Goal: Navigation & Orientation: Understand site structure

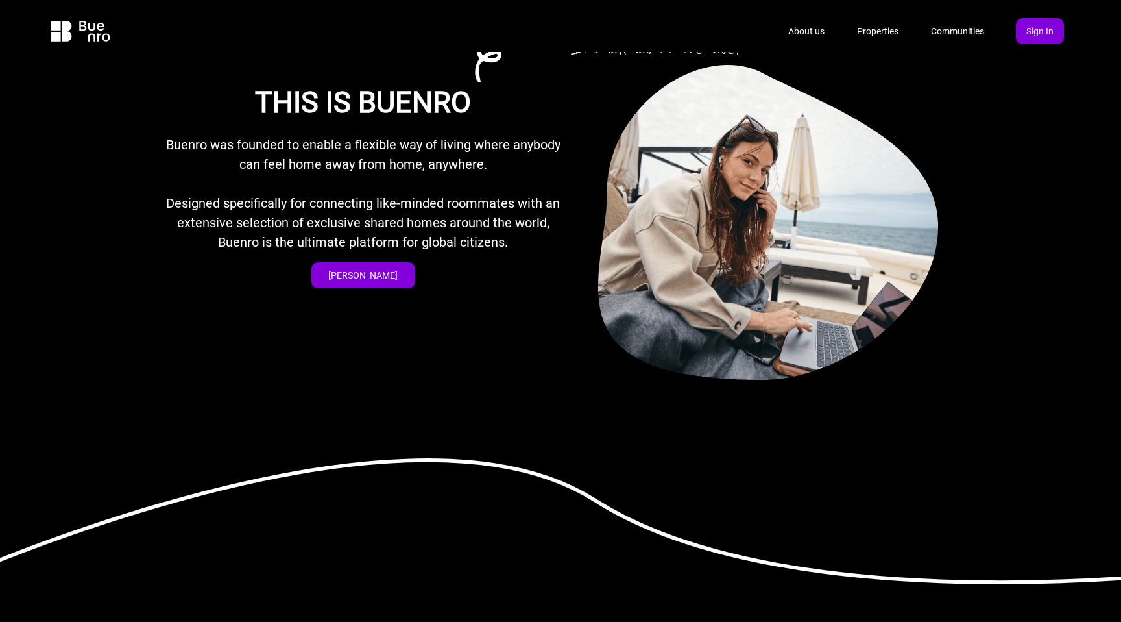
scroll to position [696, 0]
click at [365, 268] on button "[PERSON_NAME]" at bounding box center [364, 275] width 104 height 26
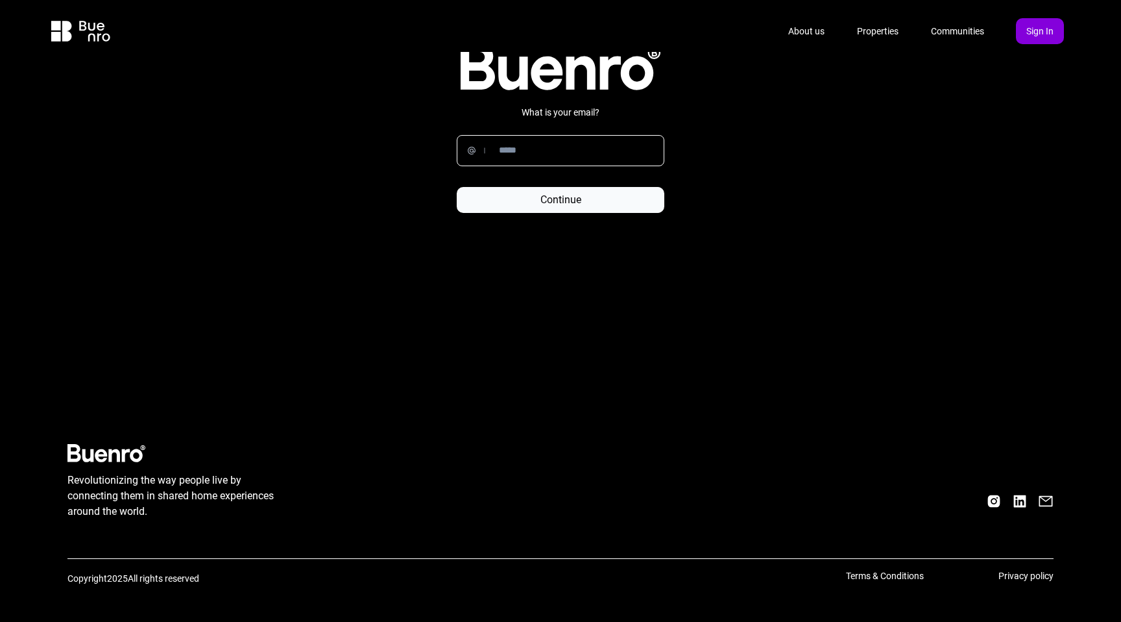
scroll to position [3412, 0]
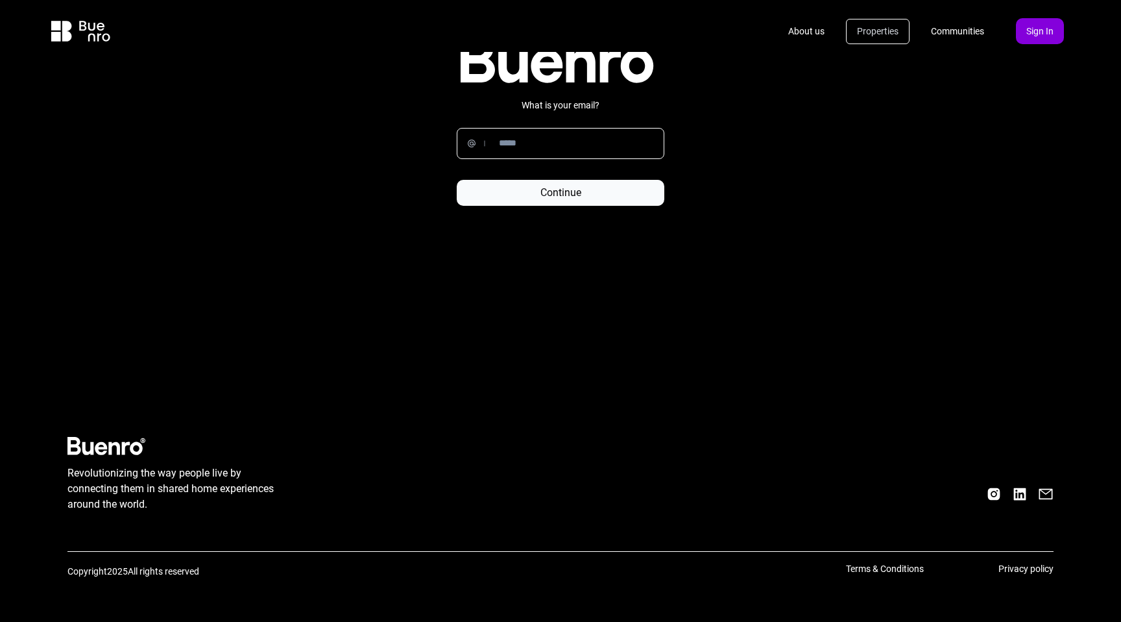
click at [875, 29] on link "Properties" at bounding box center [878, 31] width 64 height 25
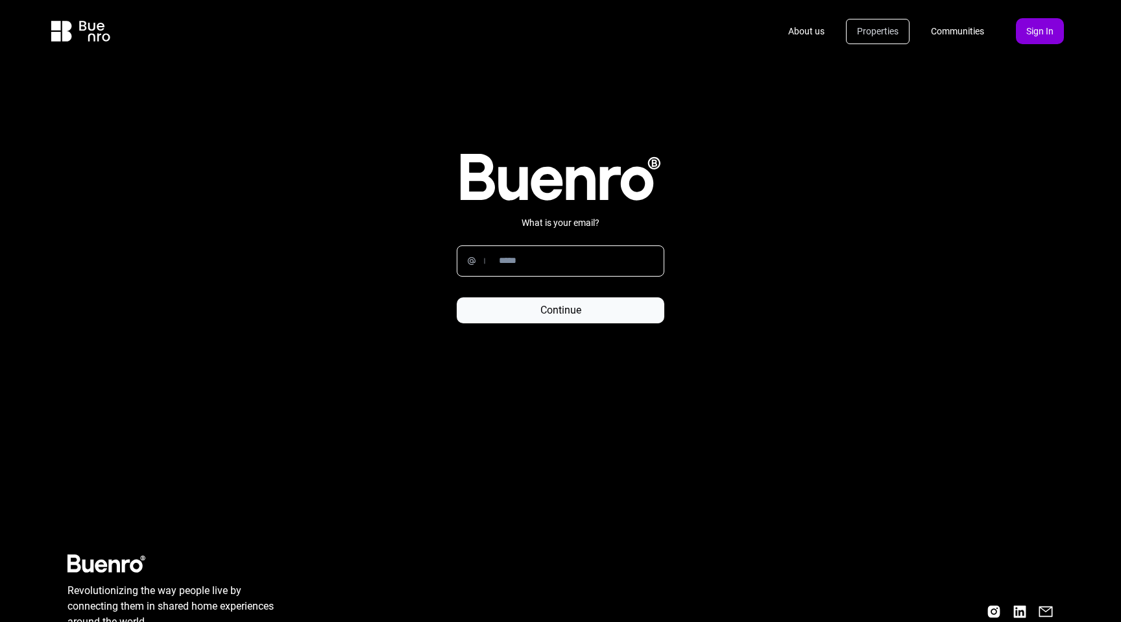
scroll to position [3294, 0]
click at [875, 29] on link "Properties" at bounding box center [878, 31] width 64 height 25
click at [808, 28] on link "About us" at bounding box center [806, 31] width 58 height 25
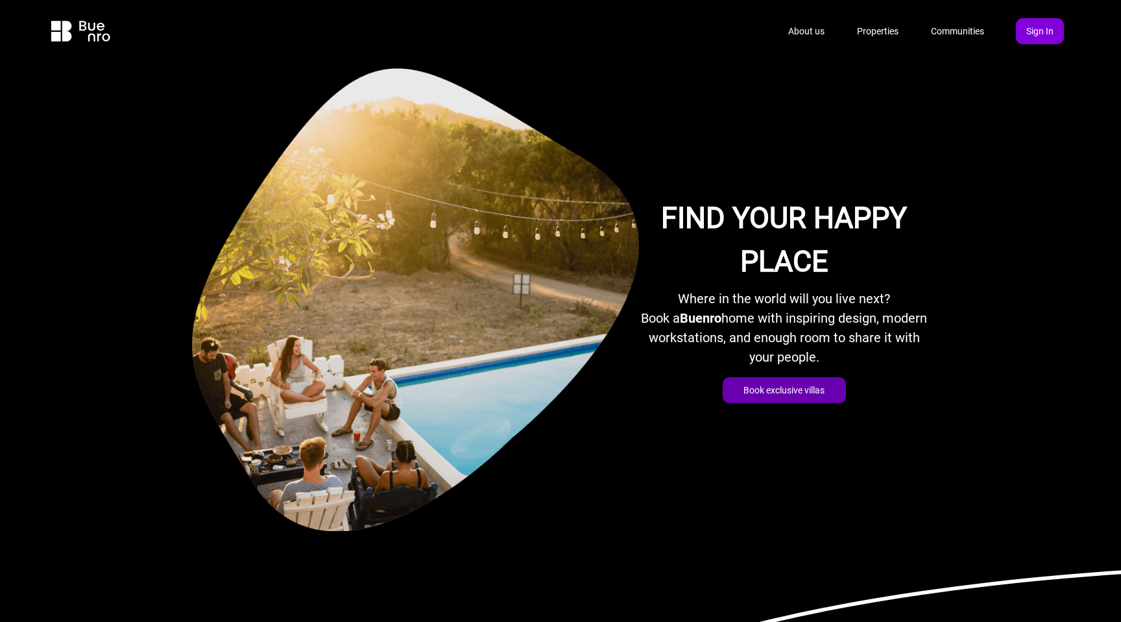
click at [822, 389] on button "Book exclusive villas" at bounding box center [784, 390] width 123 height 26
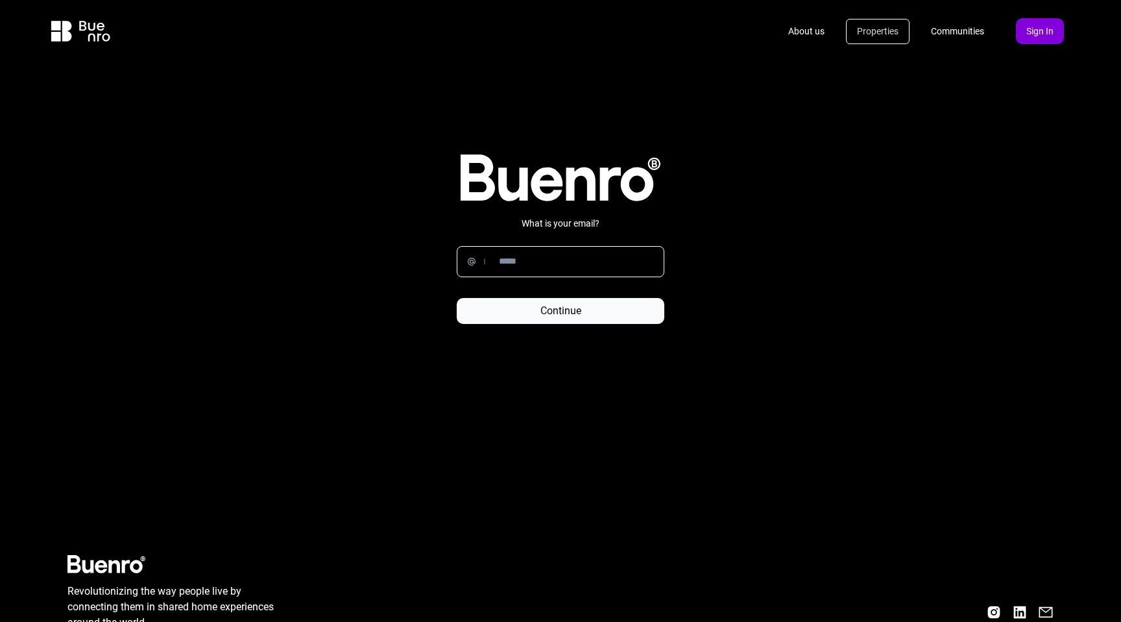
click at [875, 28] on link "Properties" at bounding box center [878, 31] width 64 height 25
click at [931, 37] on link "Communities" at bounding box center [957, 31] width 75 height 25
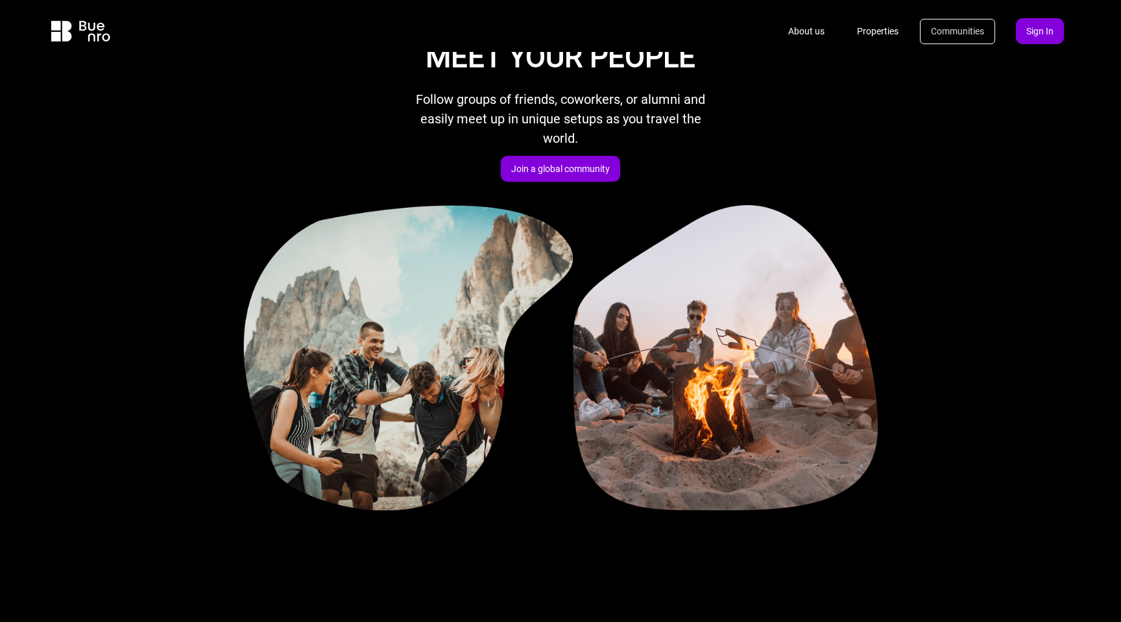
scroll to position [2602, 0]
click at [590, 165] on button "Join a global community" at bounding box center [560, 169] width 119 height 26
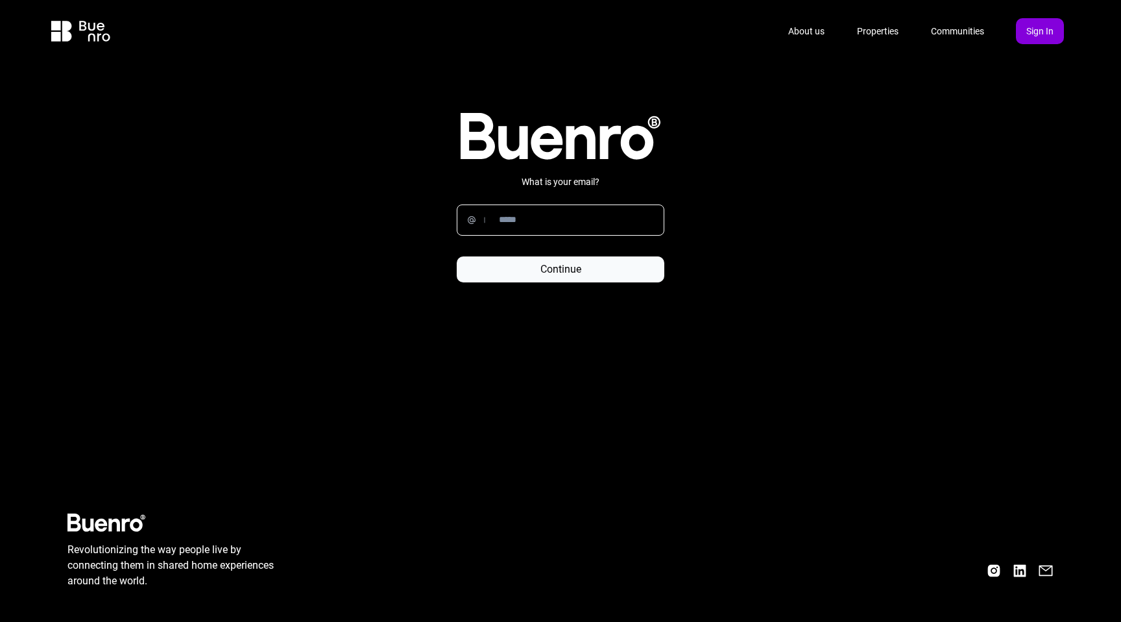
scroll to position [3412, 0]
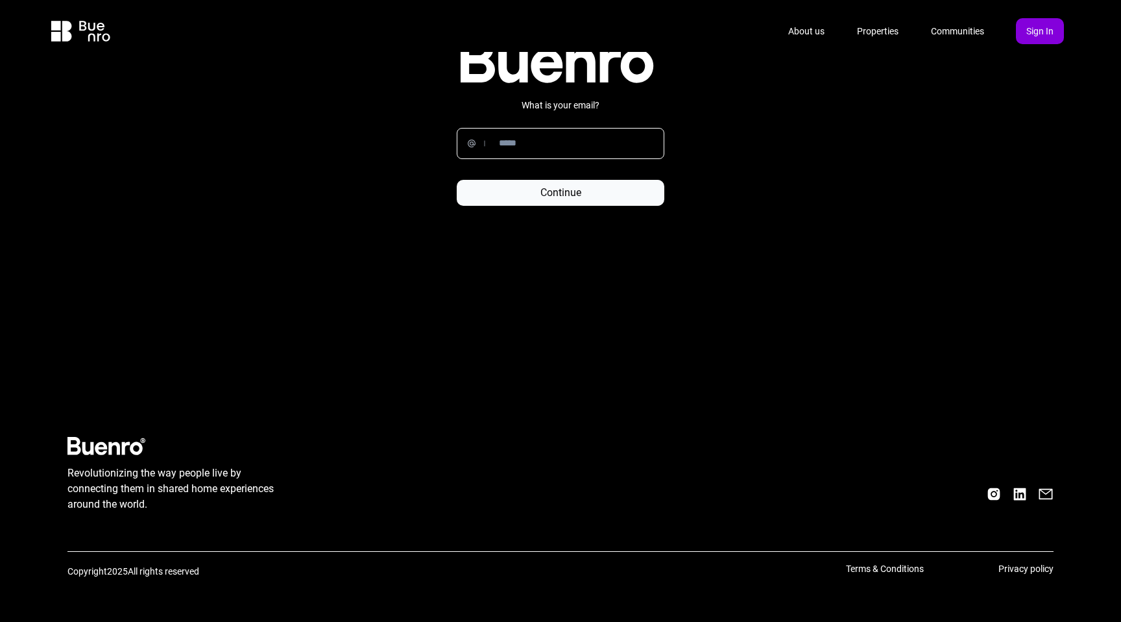
click at [138, 571] on div "Copyright 2025 All rights reserved" at bounding box center [456, 572] width 779 height 14
click at [1018, 489] on icon at bounding box center [1020, 493] width 12 height 12
click at [996, 491] on icon at bounding box center [994, 494] width 16 height 16
